Goal: Task Accomplishment & Management: Use online tool/utility

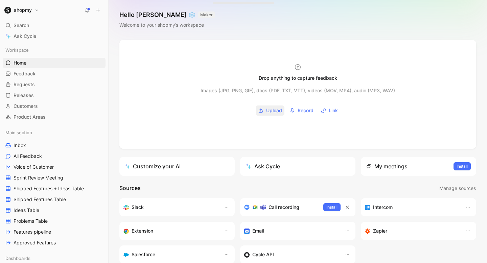
click at [273, 113] on span "Upload" at bounding box center [274, 110] width 16 height 8
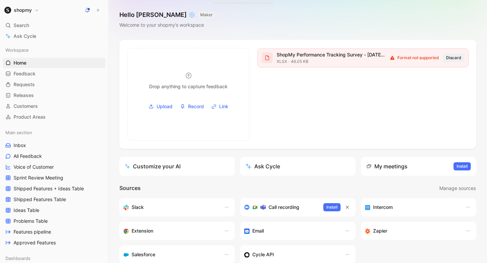
click at [455, 57] on span "Discard" at bounding box center [453, 57] width 15 height 7
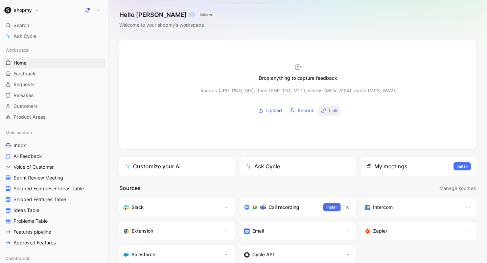
click at [332, 111] on span "Link" at bounding box center [332, 110] width 9 height 8
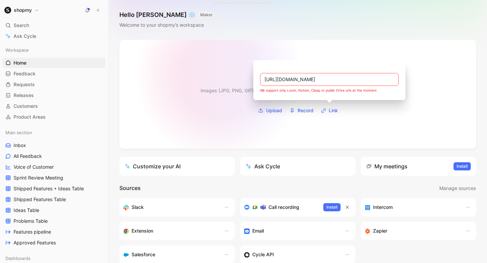
drag, startPoint x: 327, startPoint y: 77, endPoint x: 220, endPoint y: 77, distance: 107.1
click at [220, 77] on body "shopmy Search ⌘ K Ask Cycle Workspace Home G then H Feedback G then F Requests …" at bounding box center [243, 131] width 487 height 263
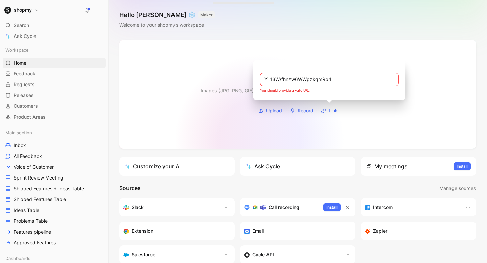
type input "Y113W/fhnzw6WWpzkqmRb4"
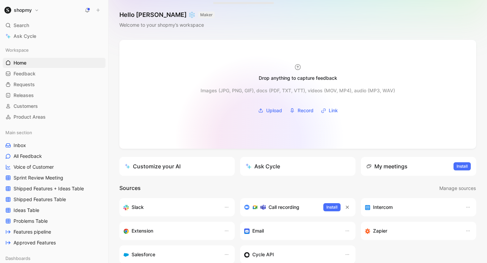
click at [259, 140] on div at bounding box center [297, 94] width 356 height 109
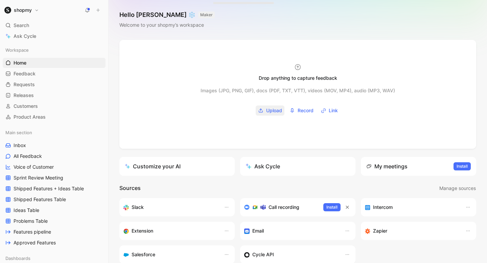
click at [277, 113] on span "Upload" at bounding box center [274, 110] width 16 height 8
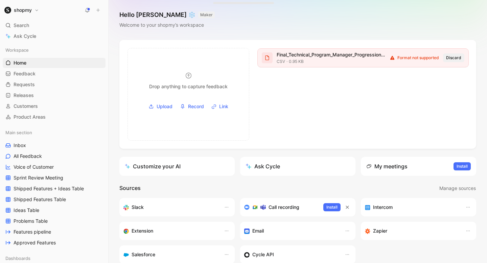
click at [458, 58] on span "Discard" at bounding box center [453, 57] width 15 height 7
